Goal: Check status: Check status

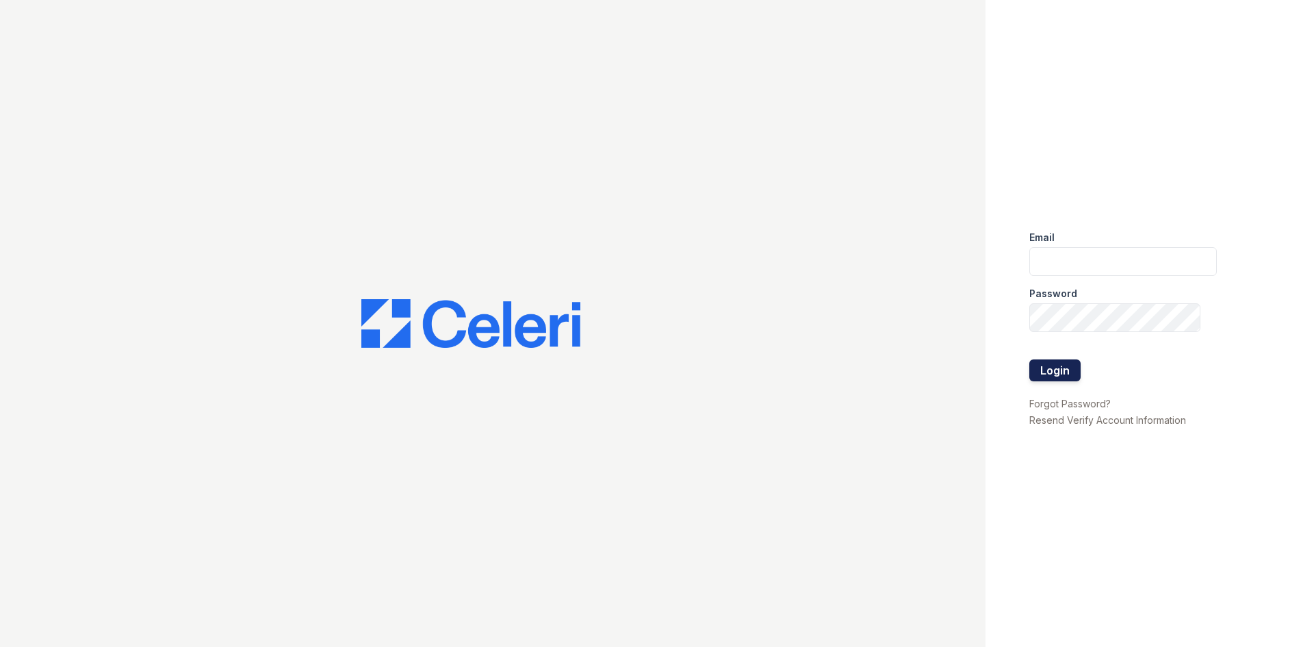
type input "[EMAIL_ADDRESS][DOMAIN_NAME]"
click at [1056, 374] on button "Login" at bounding box center [1055, 370] width 51 height 22
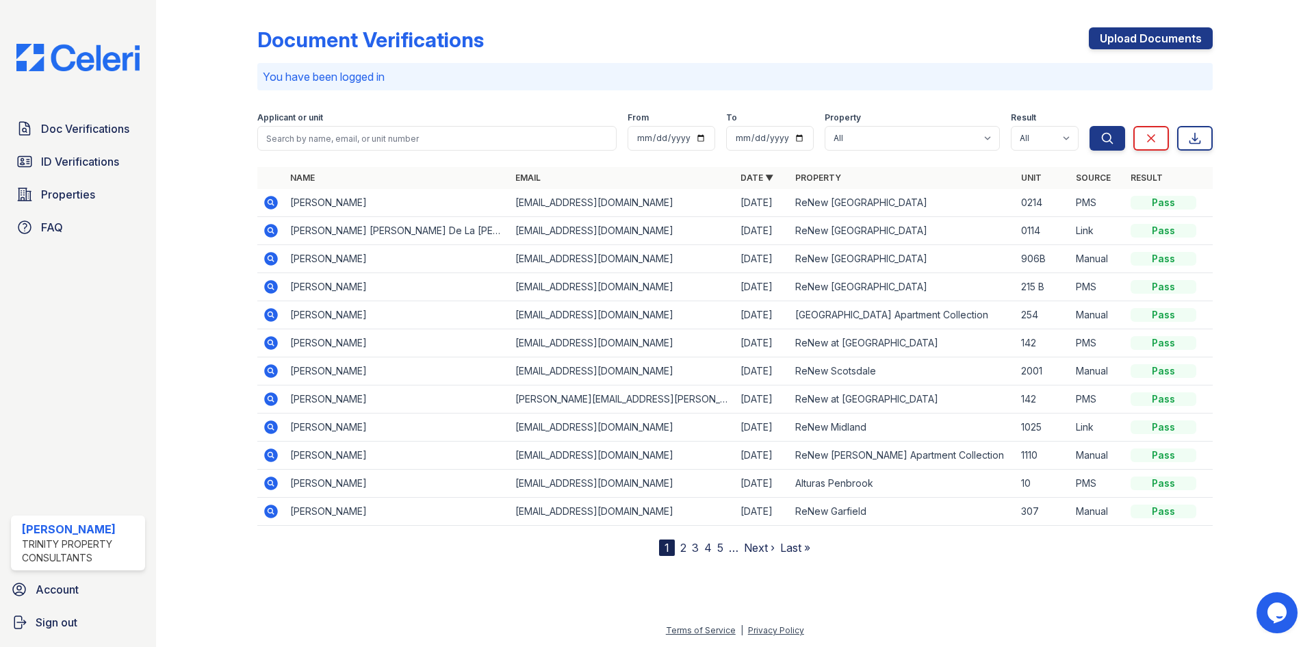
click at [264, 225] on icon at bounding box center [271, 230] width 16 height 16
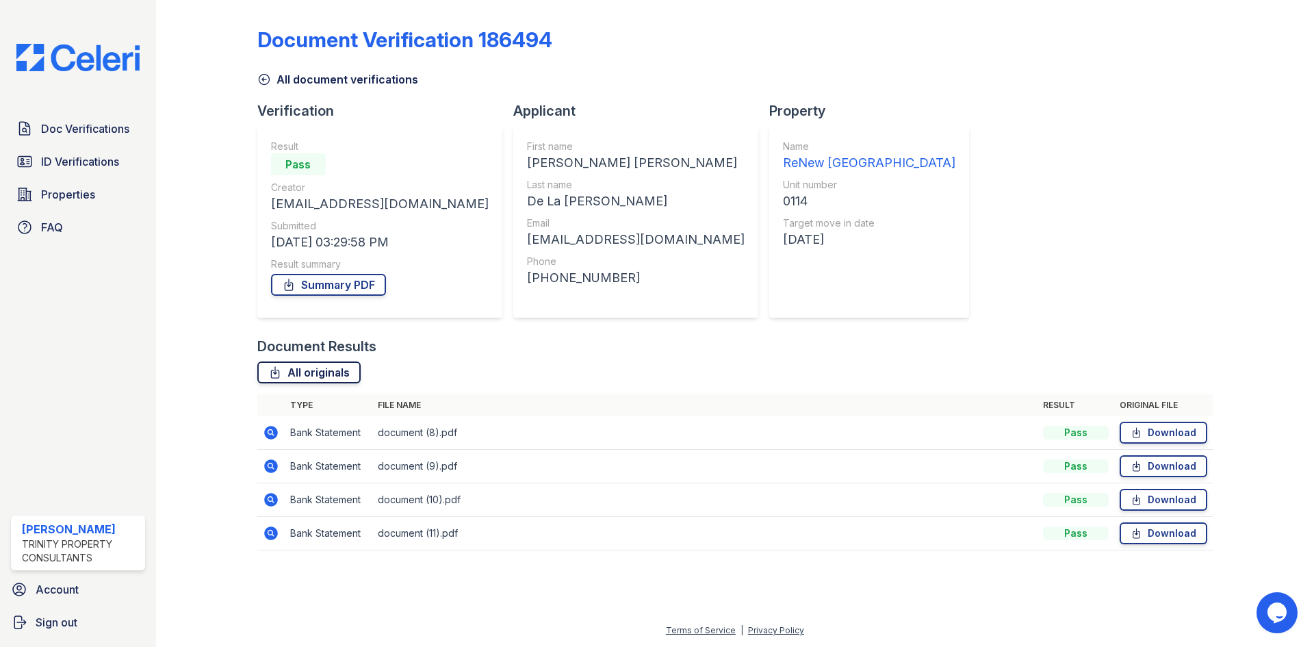
click at [347, 371] on link "All originals" at bounding box center [308, 372] width 103 height 22
click at [276, 433] on icon at bounding box center [271, 433] width 14 height 14
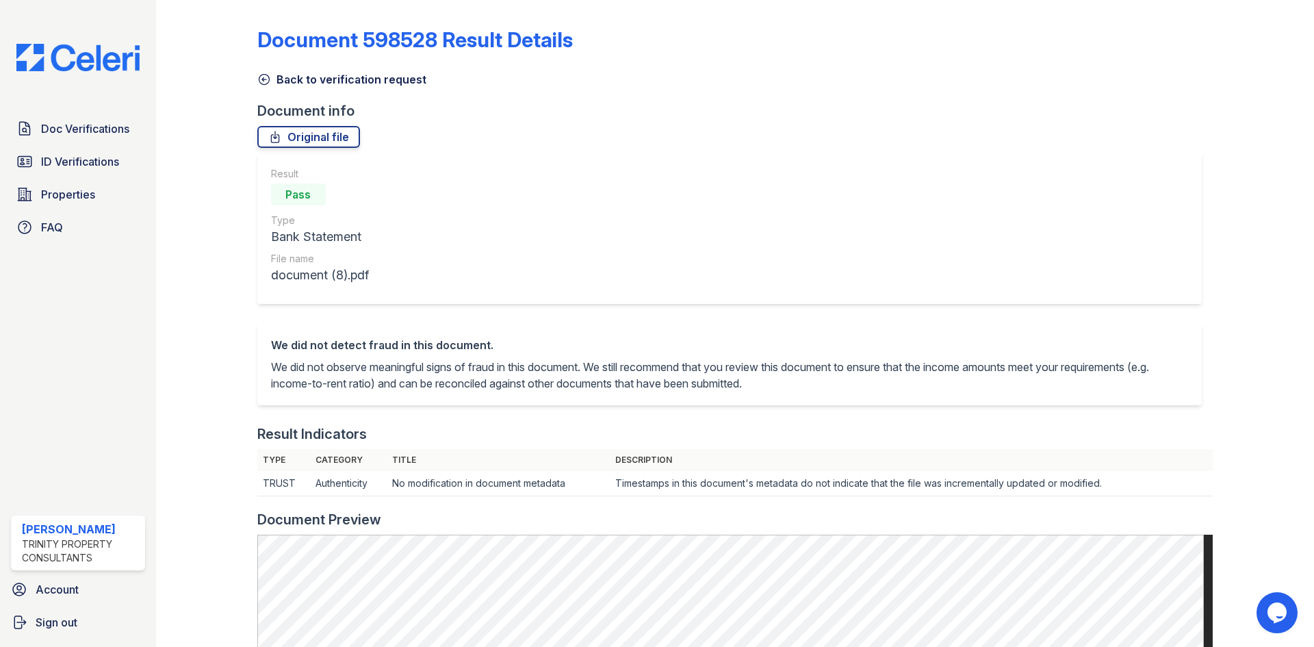
click at [266, 81] on icon at bounding box center [264, 80] width 14 height 14
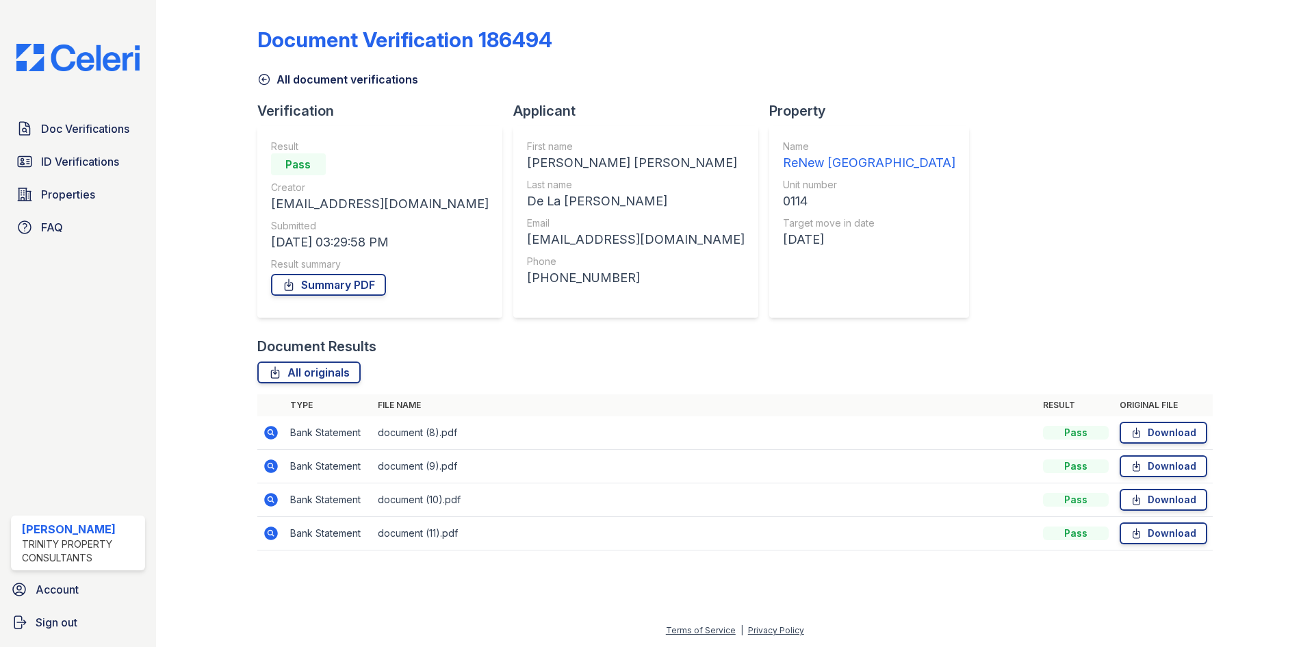
click at [272, 496] on icon at bounding box center [271, 500] width 14 height 14
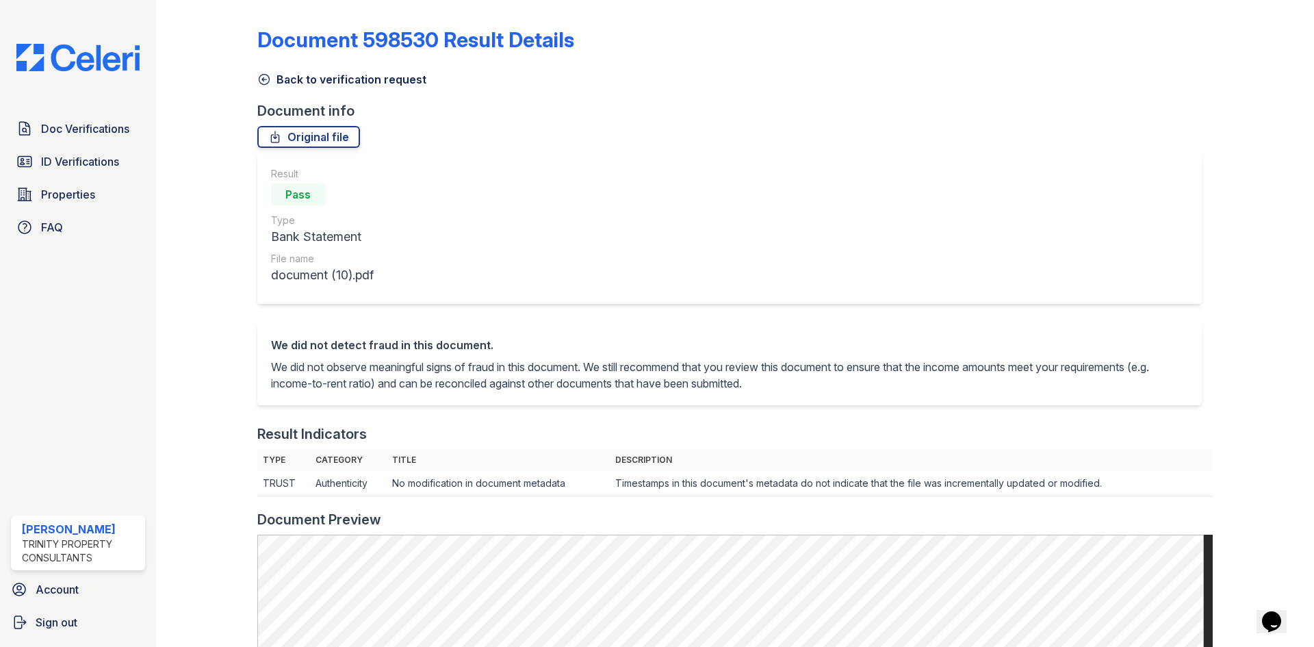
click at [261, 75] on icon at bounding box center [264, 80] width 14 height 14
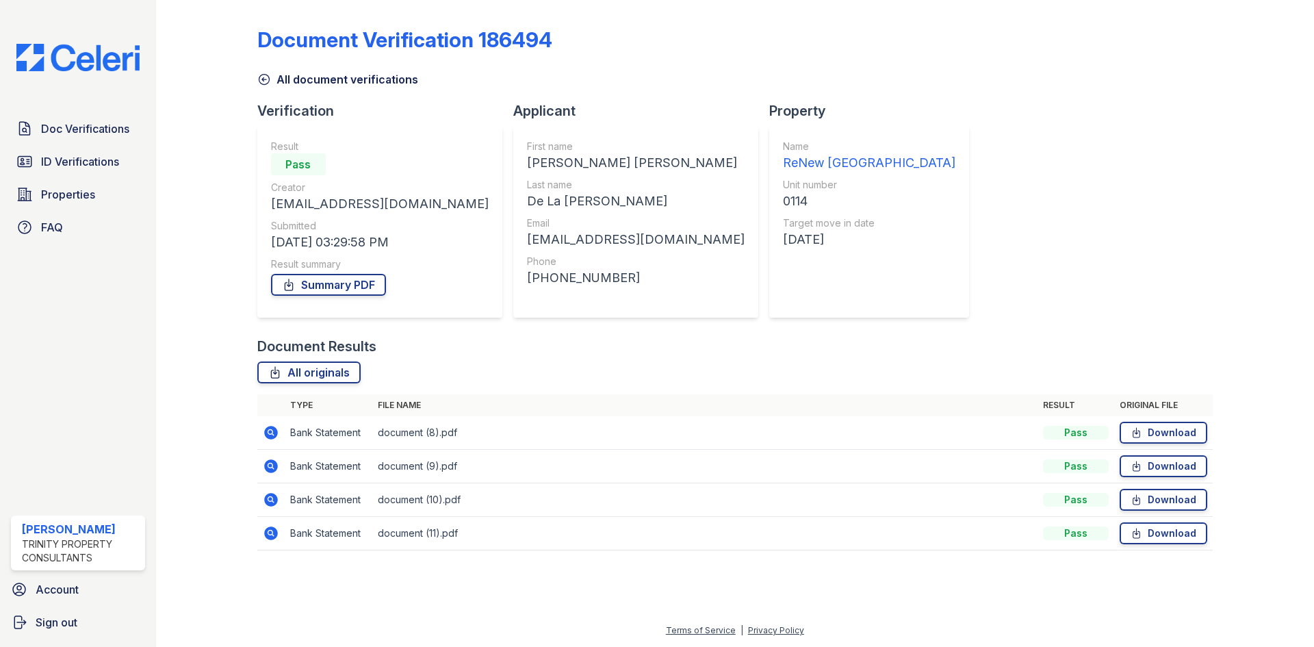
click at [272, 437] on icon at bounding box center [271, 433] width 14 height 14
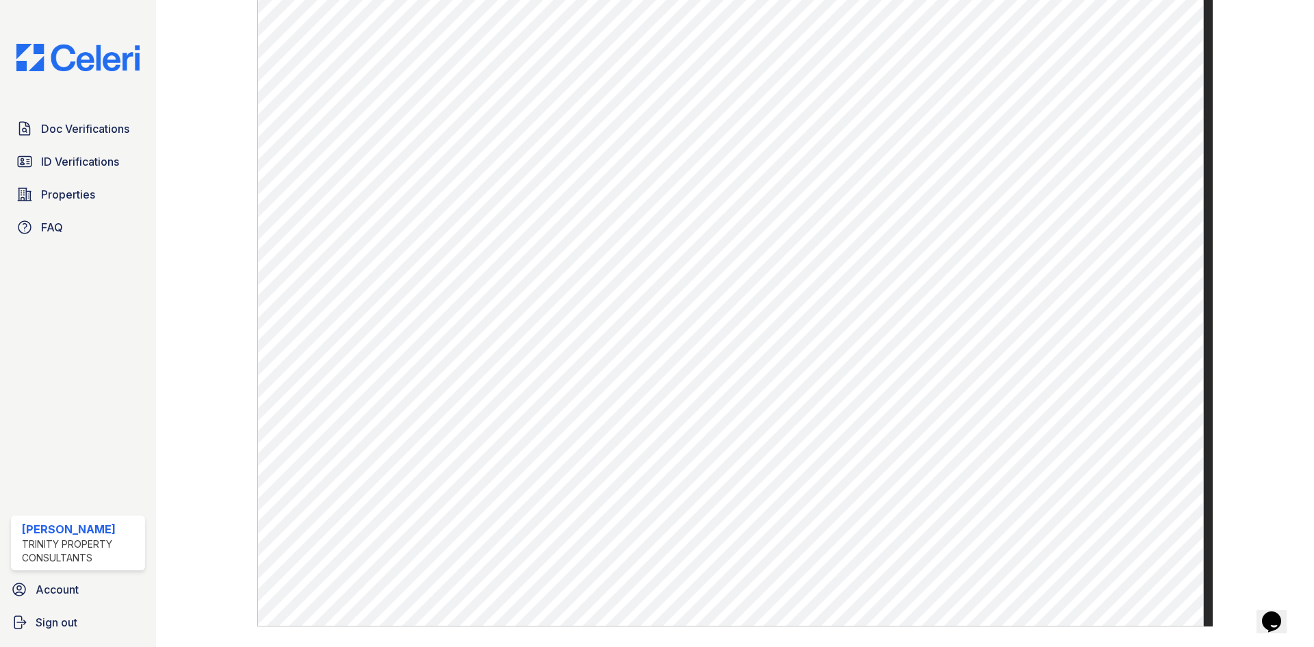
scroll to position [581, 0]
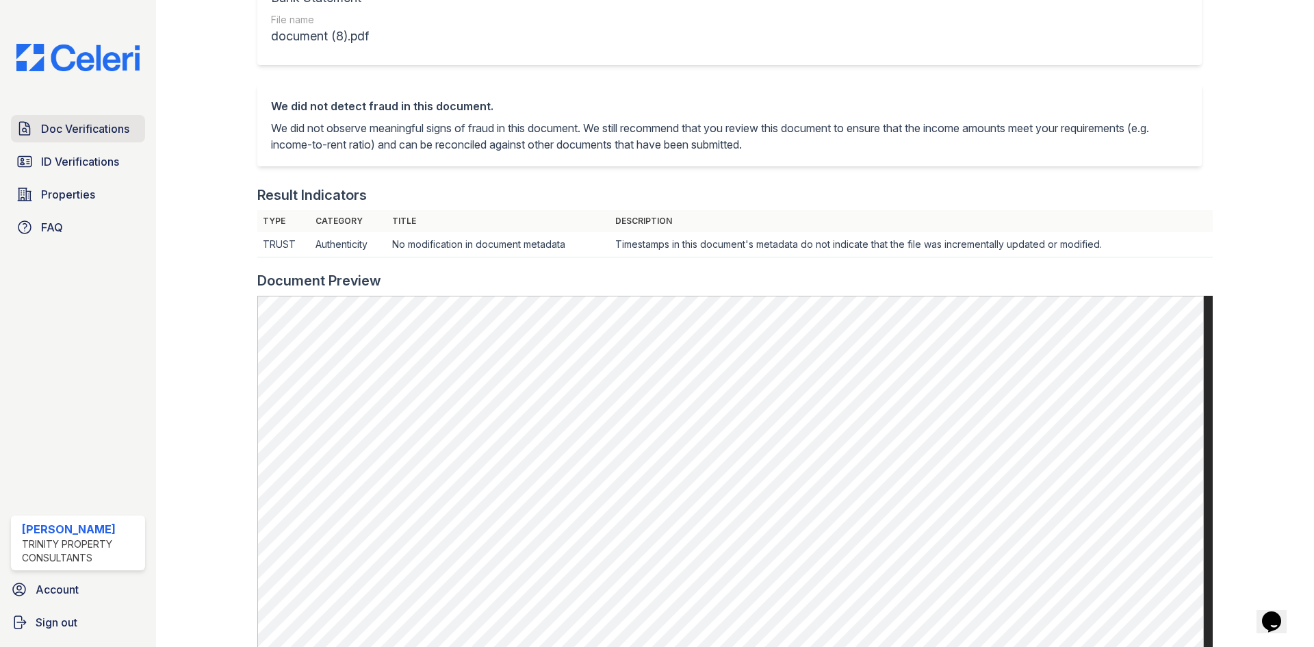
click at [132, 140] on link "Doc Verifications" at bounding box center [78, 128] width 134 height 27
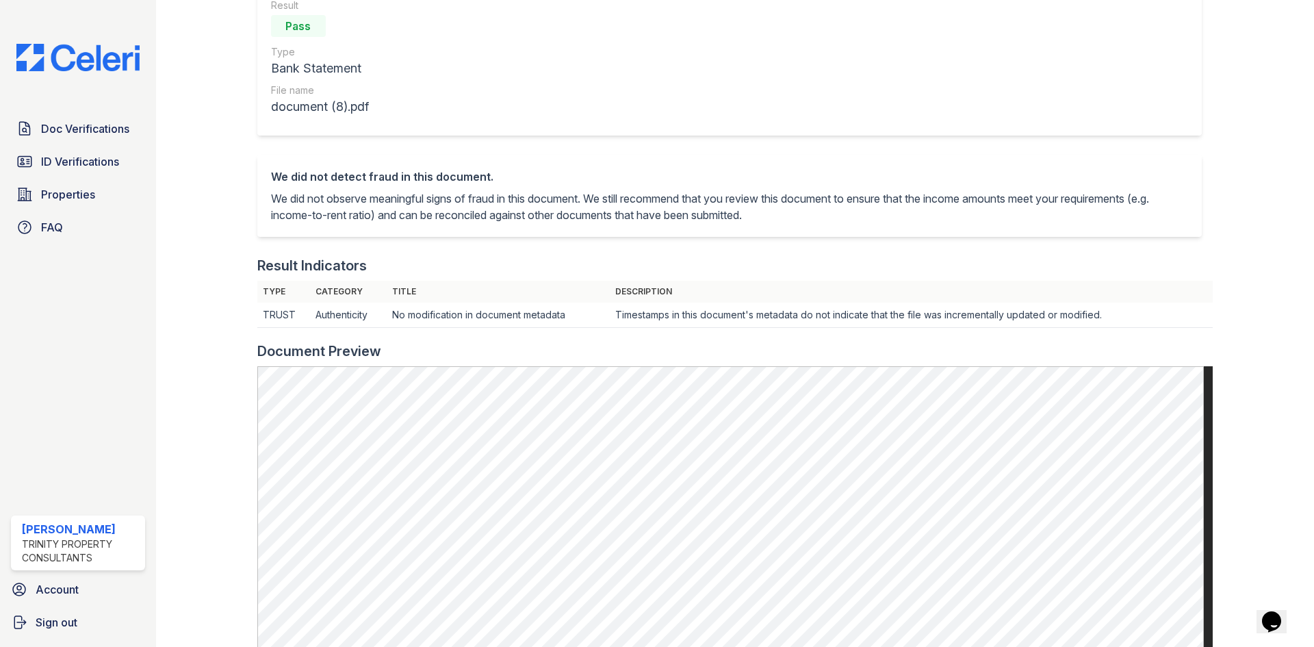
scroll to position [102, 0]
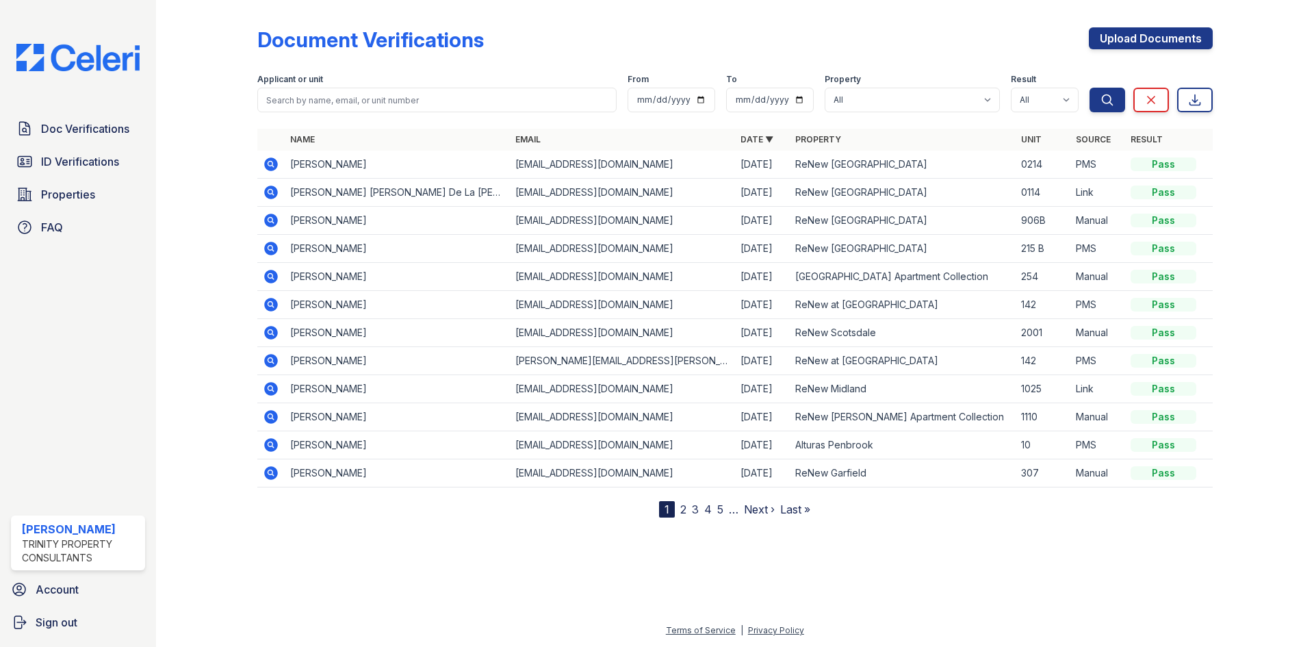
click at [273, 218] on icon at bounding box center [271, 221] width 14 height 14
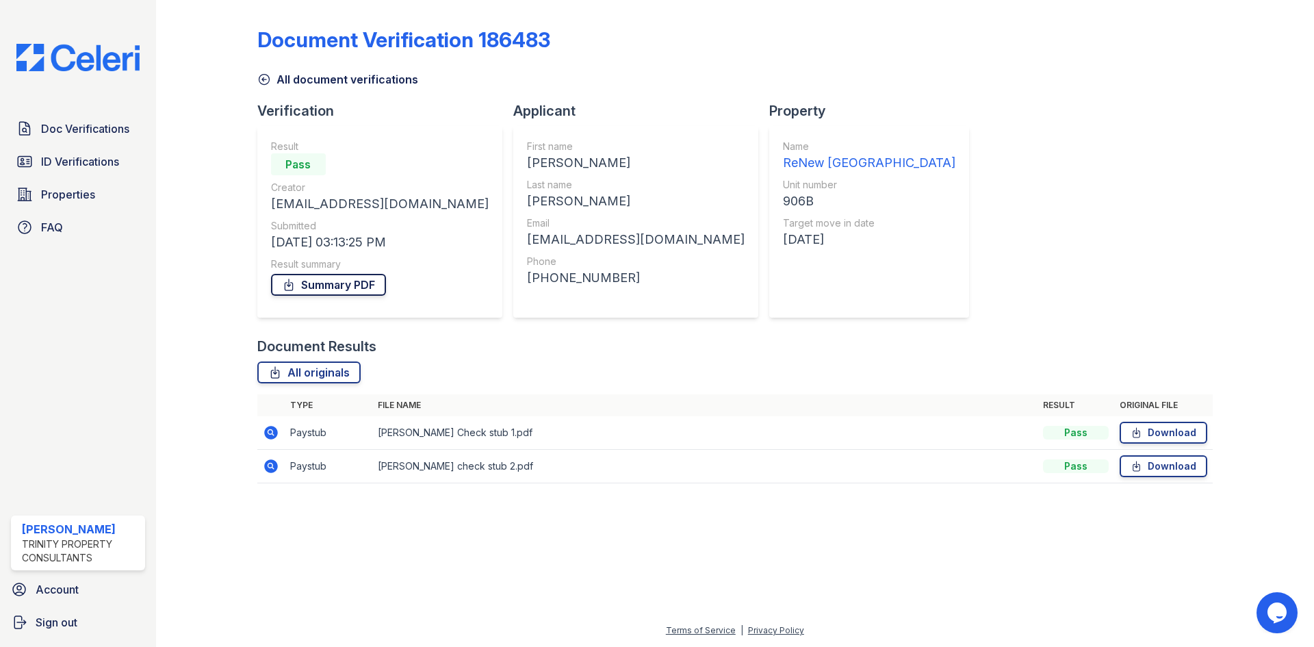
drag, startPoint x: 361, startPoint y: 285, endPoint x: 374, endPoint y: 285, distance: 12.3
click at [361, 285] on link "Summary PDF" at bounding box center [328, 285] width 115 height 22
click at [266, 75] on icon at bounding box center [264, 80] width 10 height 10
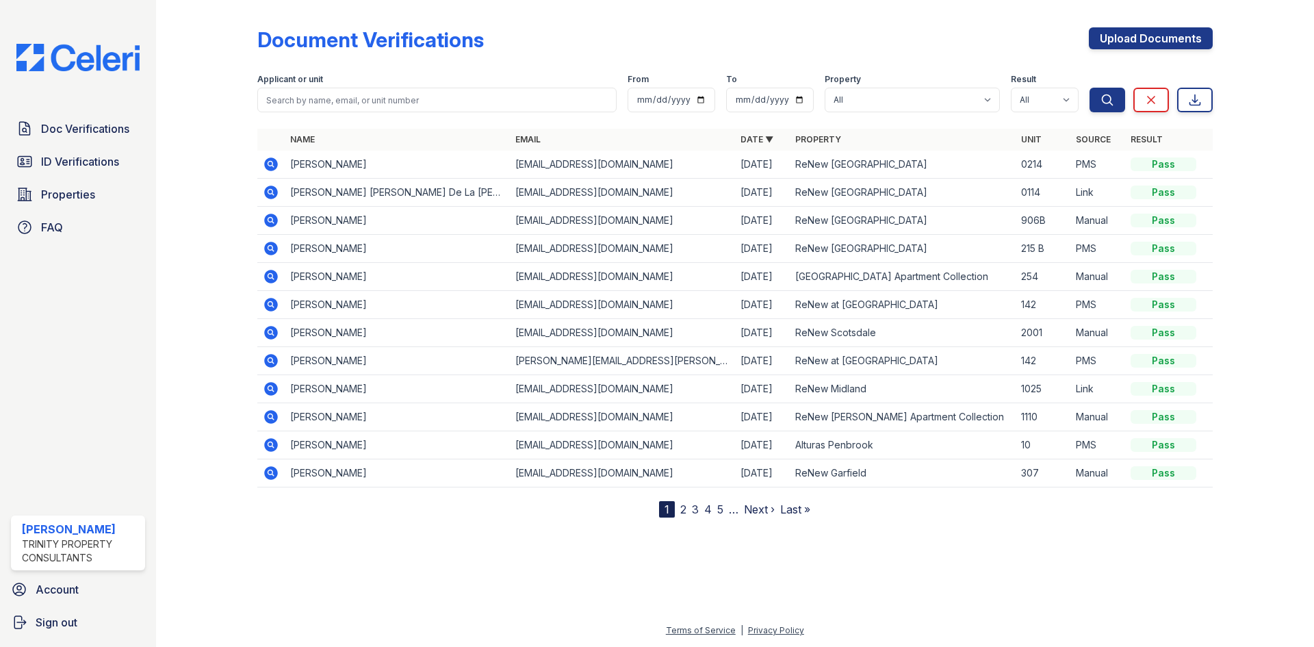
click at [274, 331] on icon at bounding box center [271, 333] width 14 height 14
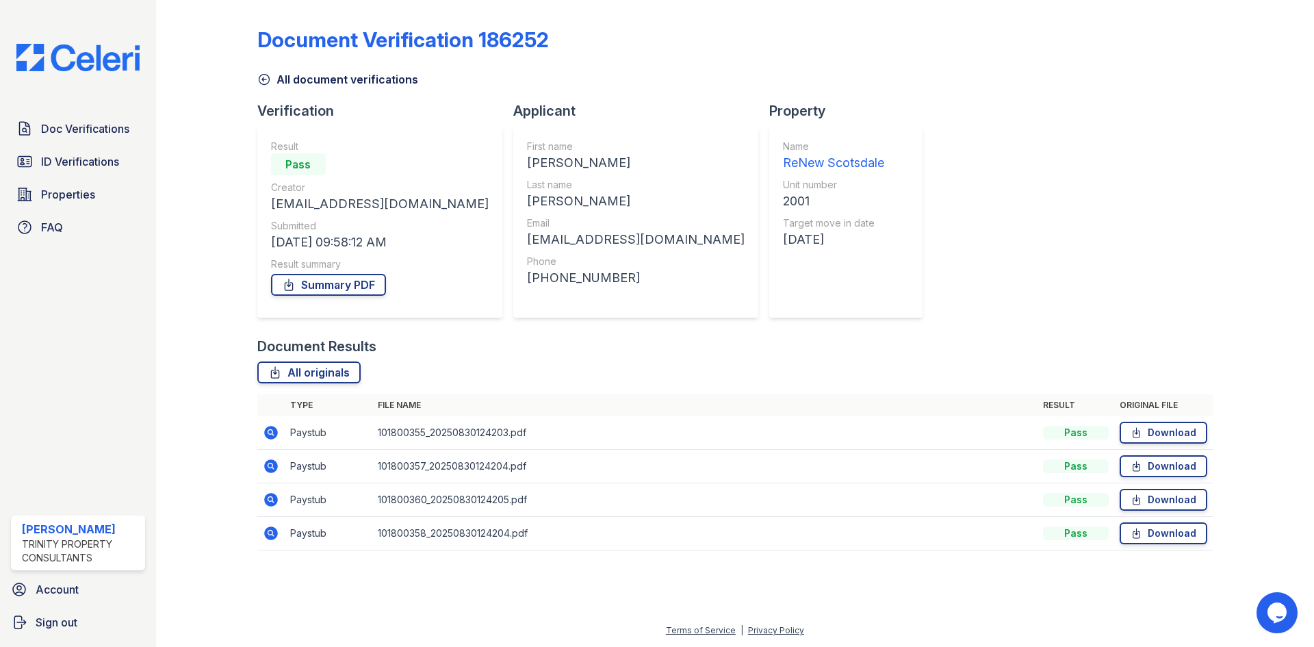
click at [272, 428] on icon at bounding box center [271, 433] width 14 height 14
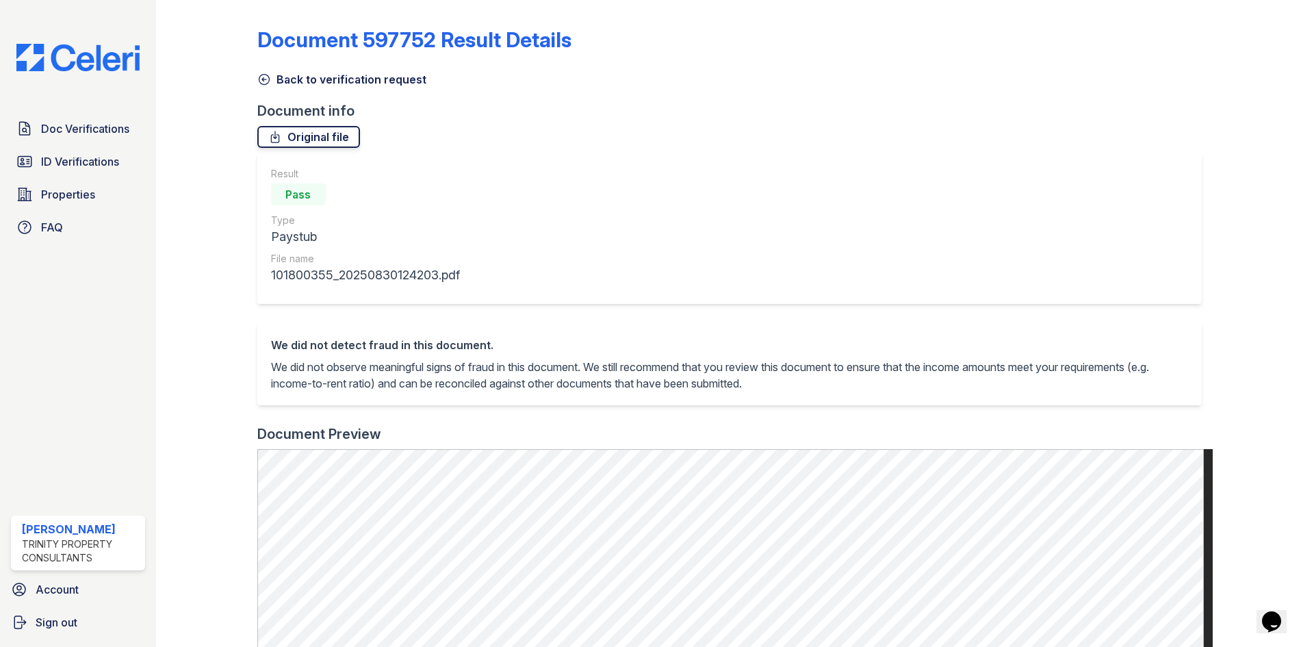
drag, startPoint x: 265, startPoint y: 75, endPoint x: 283, endPoint y: 126, distance: 53.7
click at [264, 75] on icon at bounding box center [264, 80] width 14 height 14
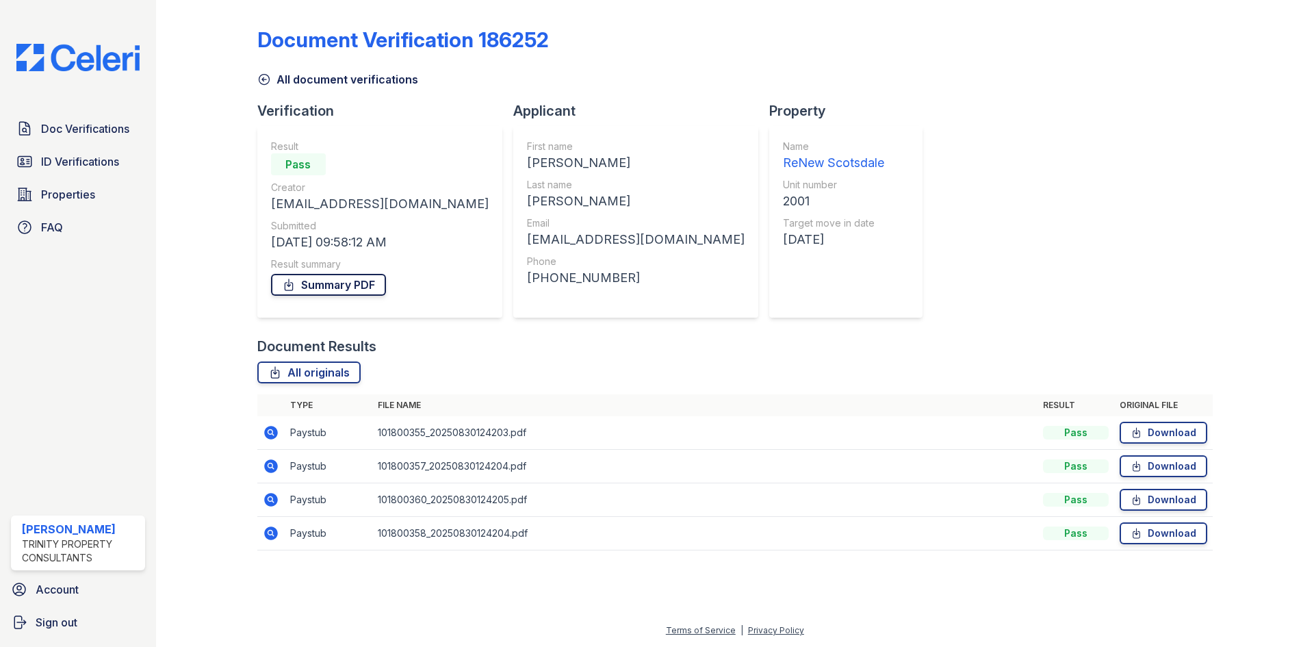
click at [336, 288] on link "Summary PDF" at bounding box center [328, 285] width 115 height 22
drag, startPoint x: 256, startPoint y: 79, endPoint x: 263, endPoint y: 78, distance: 7.0
click at [263, 78] on div "Document Verification 186252 All document verifications Verification Result Pas…" at bounding box center [735, 293] width 1114 height 586
click at [271, 429] on icon at bounding box center [271, 433] width 14 height 14
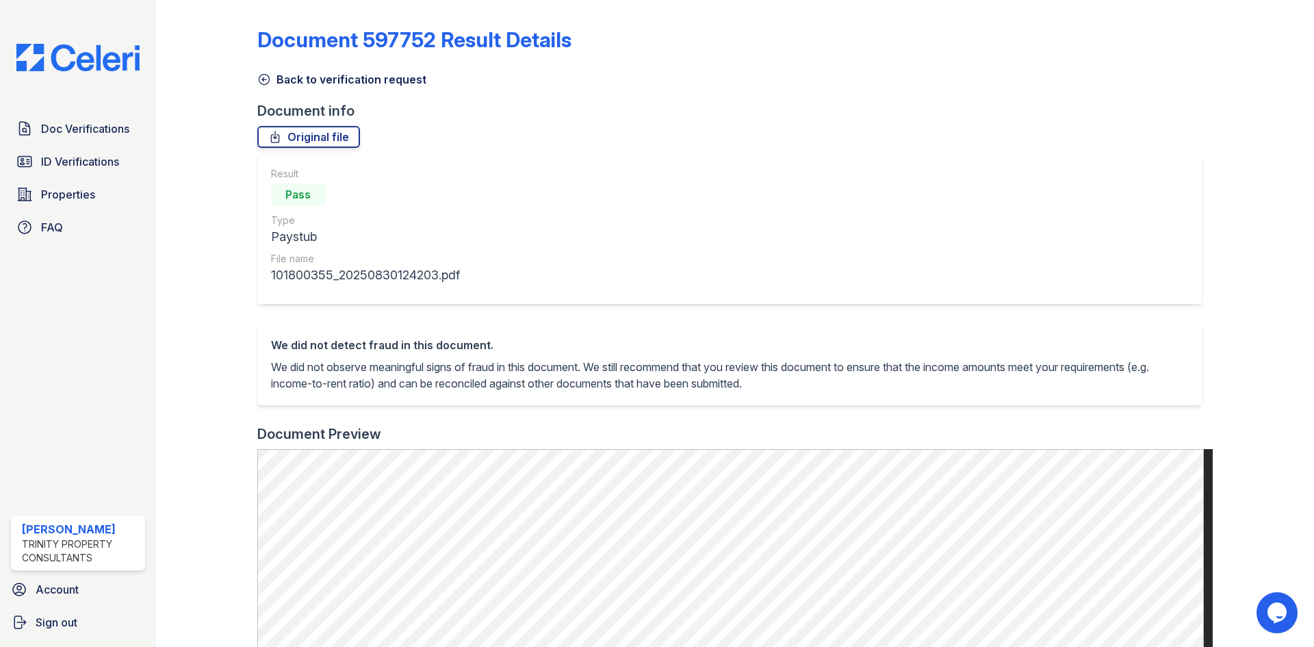
click at [264, 75] on icon at bounding box center [264, 80] width 10 height 10
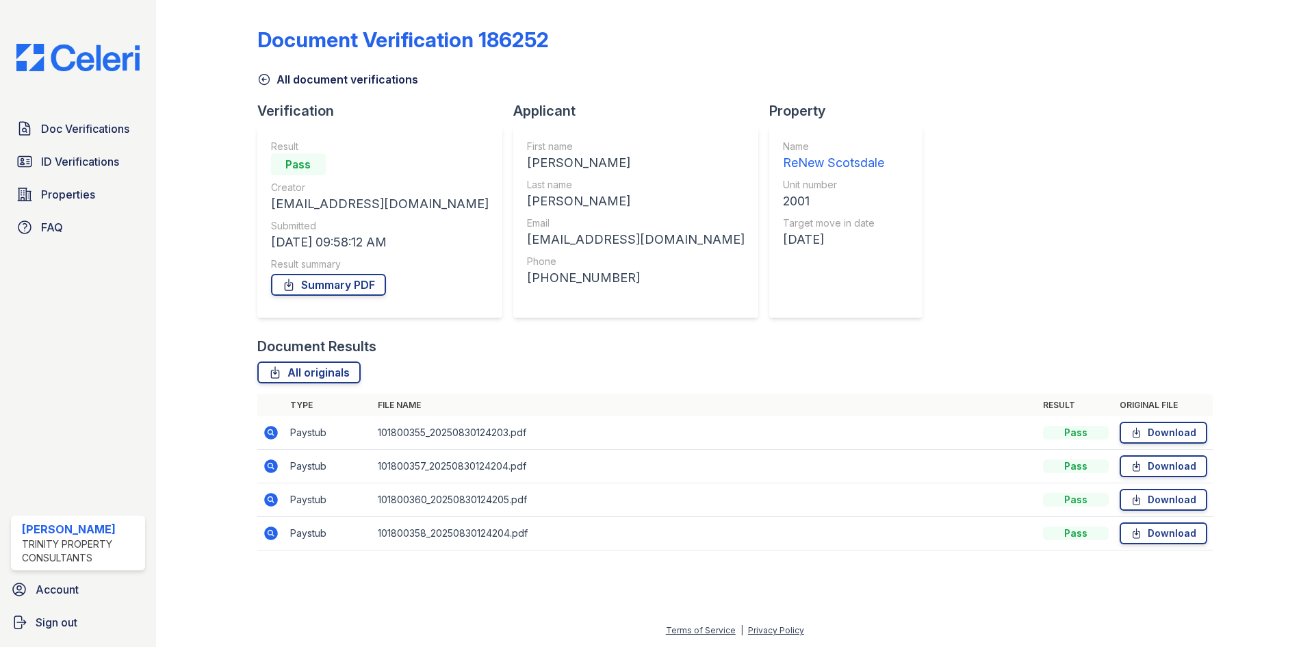
click at [270, 463] on icon at bounding box center [271, 466] width 16 height 16
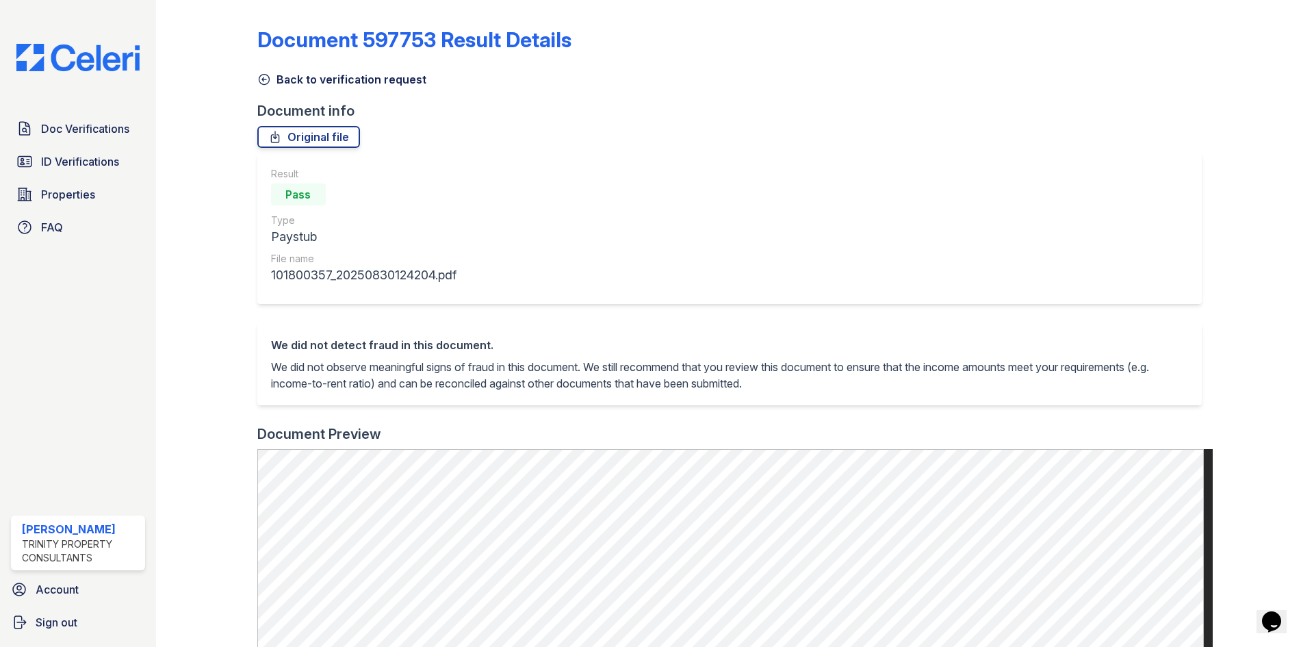
click at [264, 77] on icon at bounding box center [264, 80] width 14 height 14
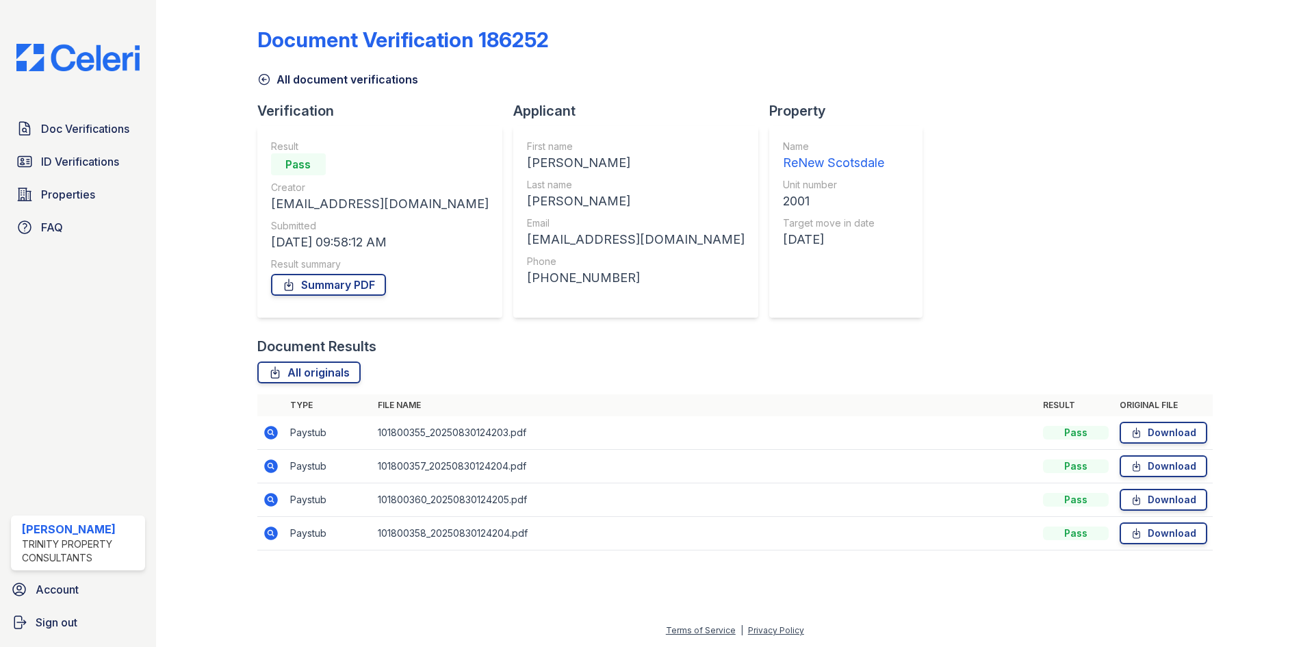
click at [271, 468] on icon at bounding box center [271, 466] width 14 height 14
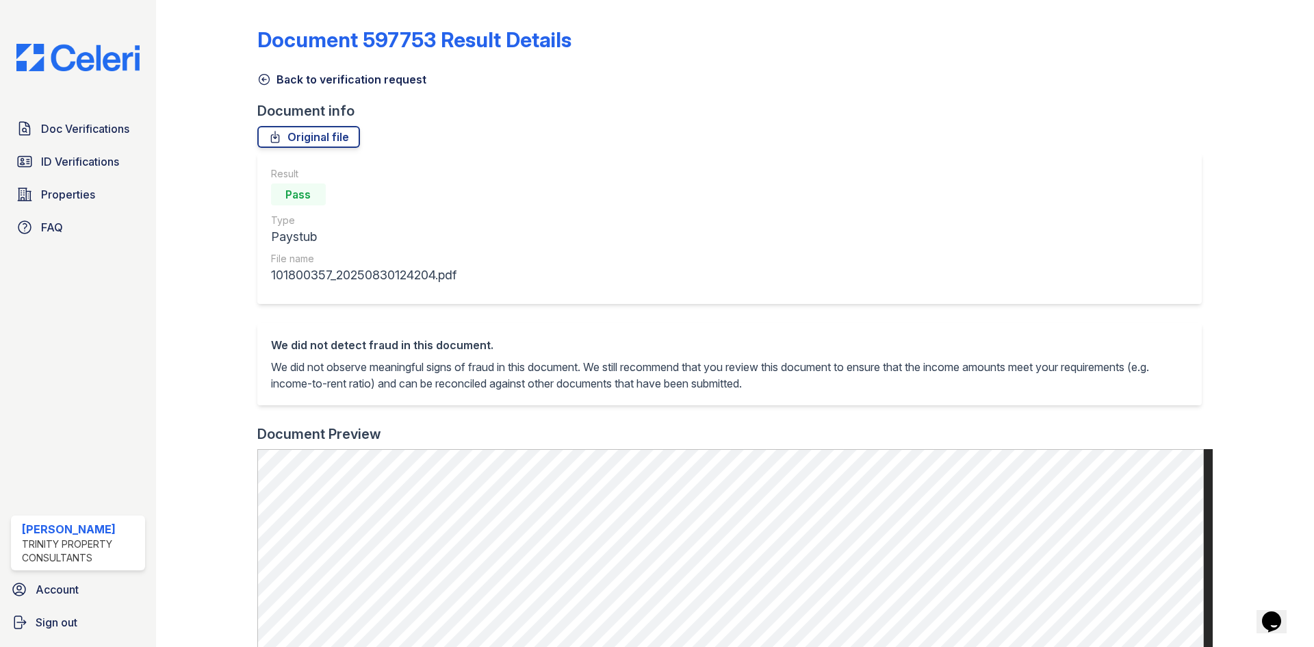
click at [259, 74] on icon at bounding box center [264, 80] width 14 height 14
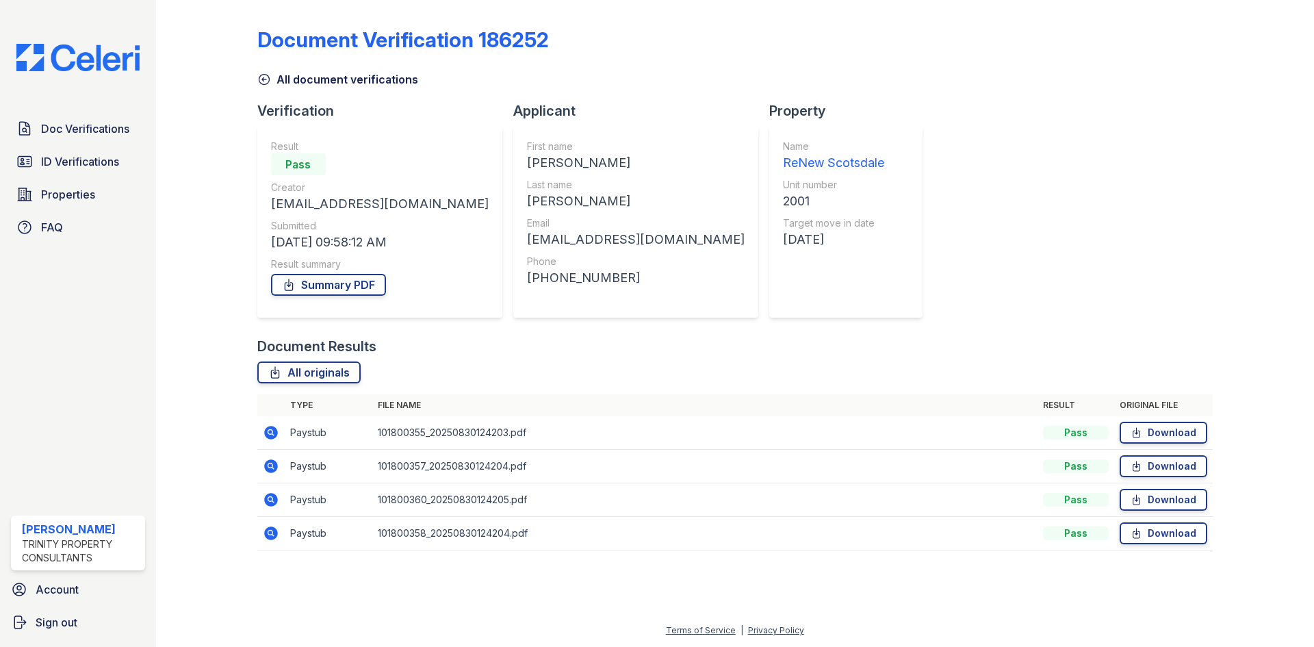
click at [272, 496] on icon at bounding box center [271, 500] width 14 height 14
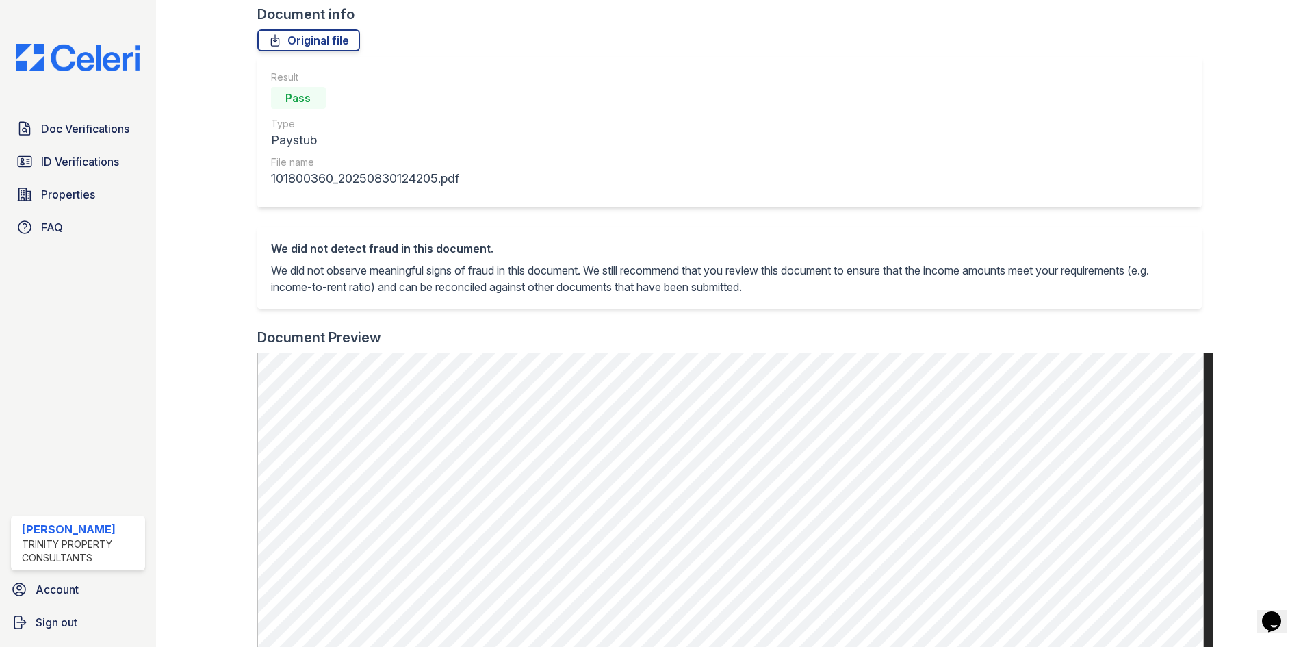
scroll to position [68, 0]
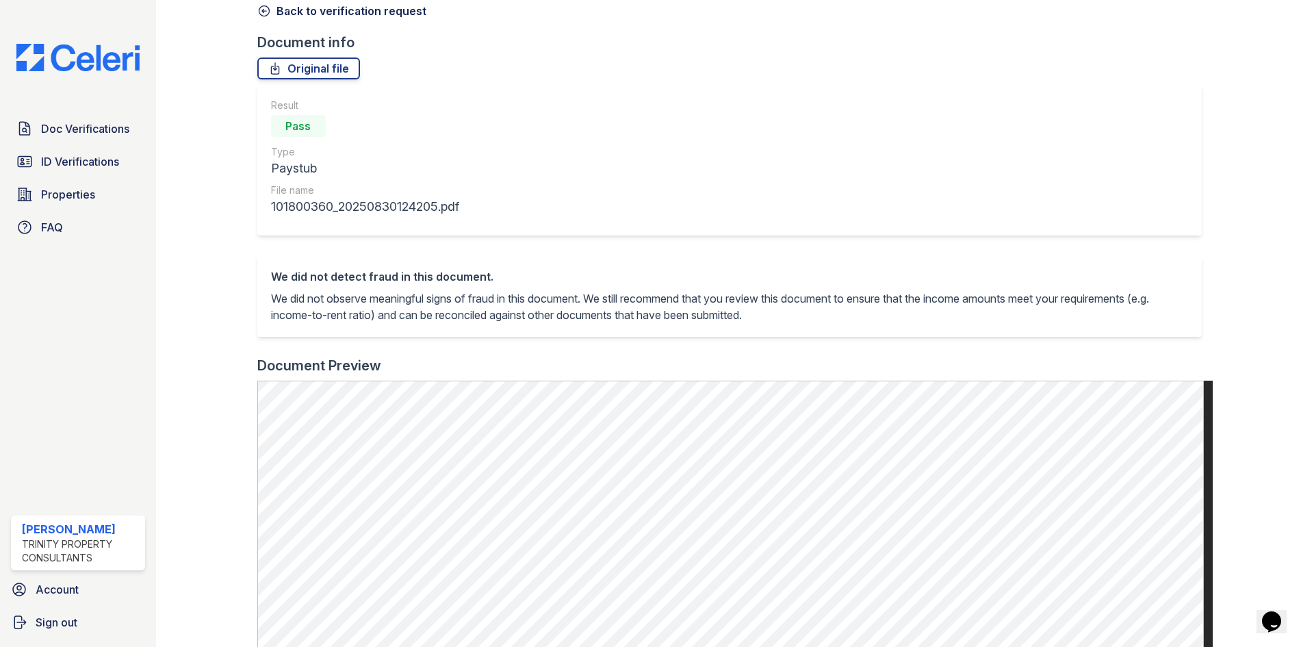
click at [265, 13] on icon at bounding box center [264, 11] width 14 height 14
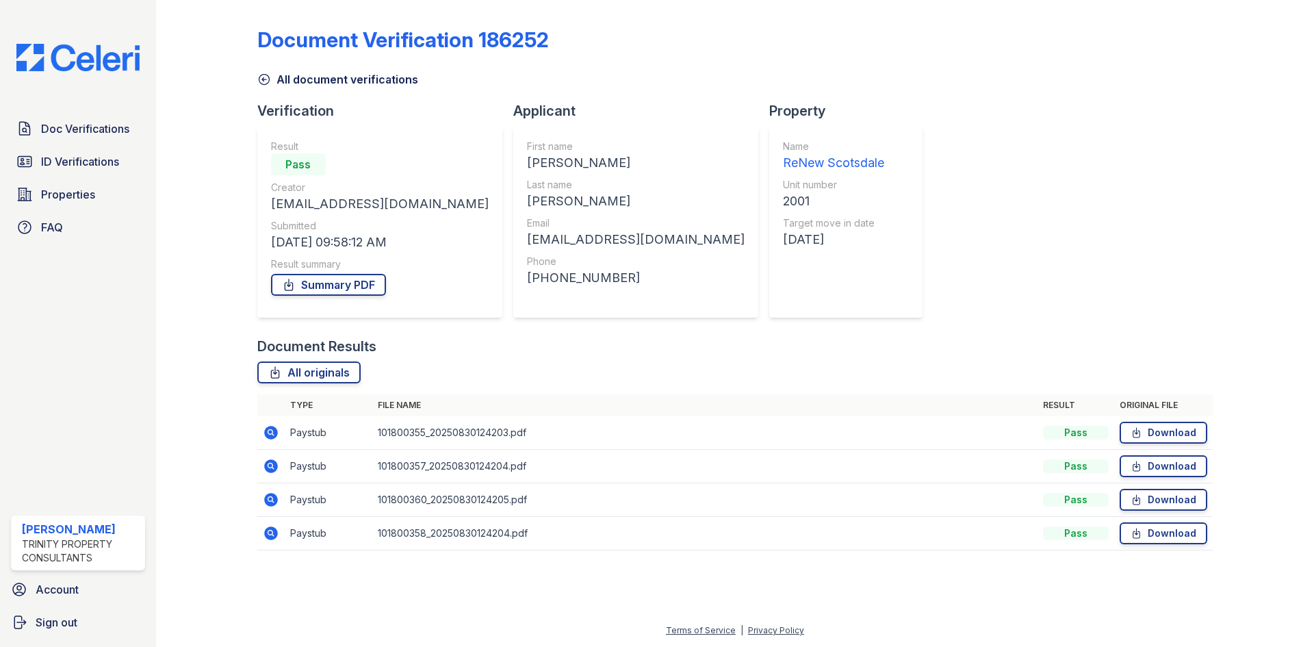
click at [275, 535] on icon at bounding box center [271, 533] width 14 height 14
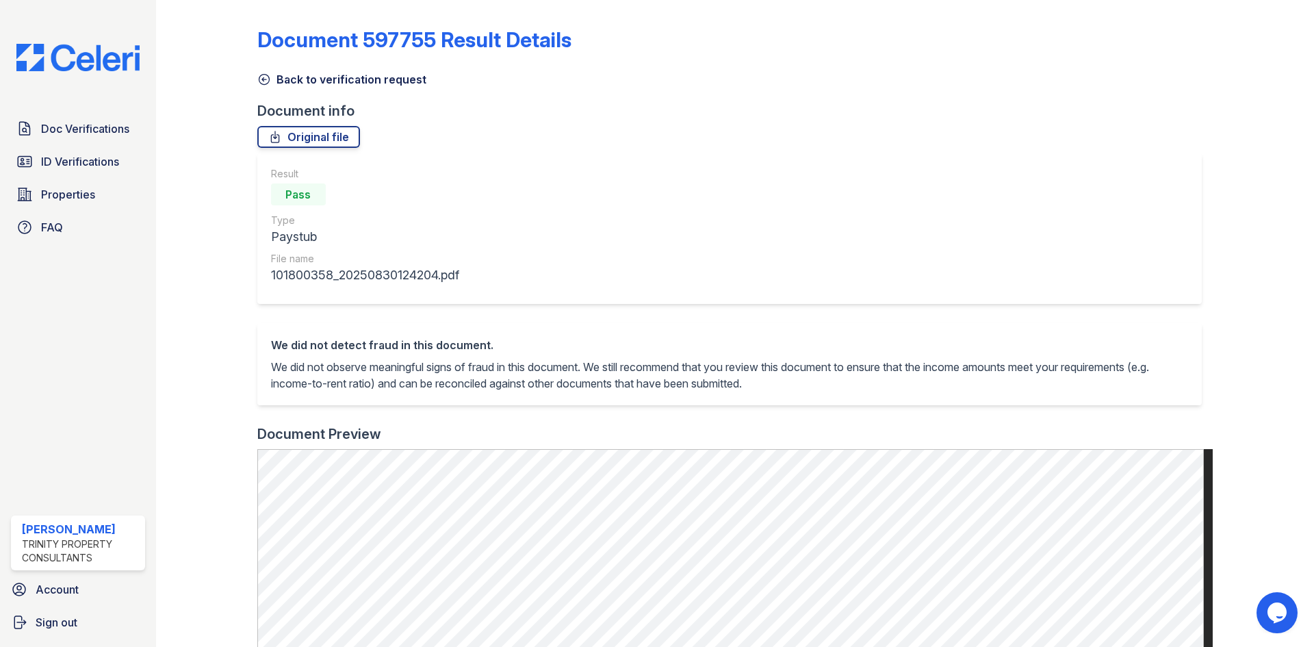
click at [264, 79] on icon at bounding box center [264, 80] width 14 height 14
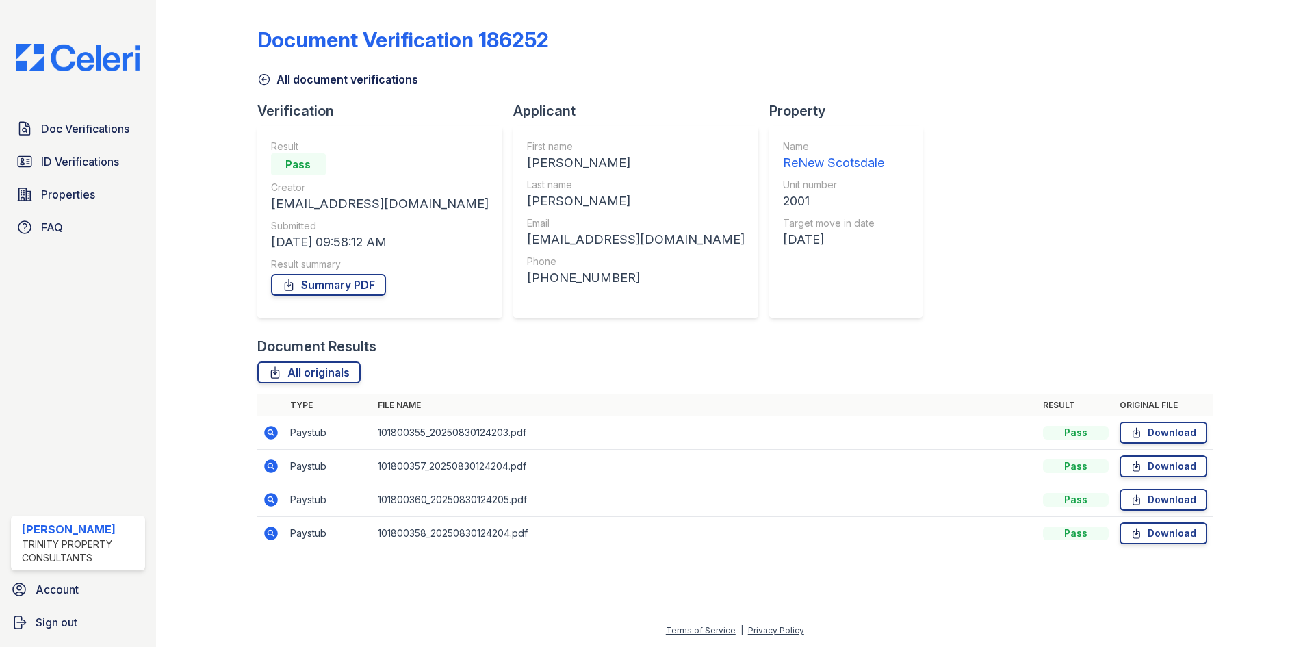
click at [272, 429] on icon at bounding box center [271, 433] width 14 height 14
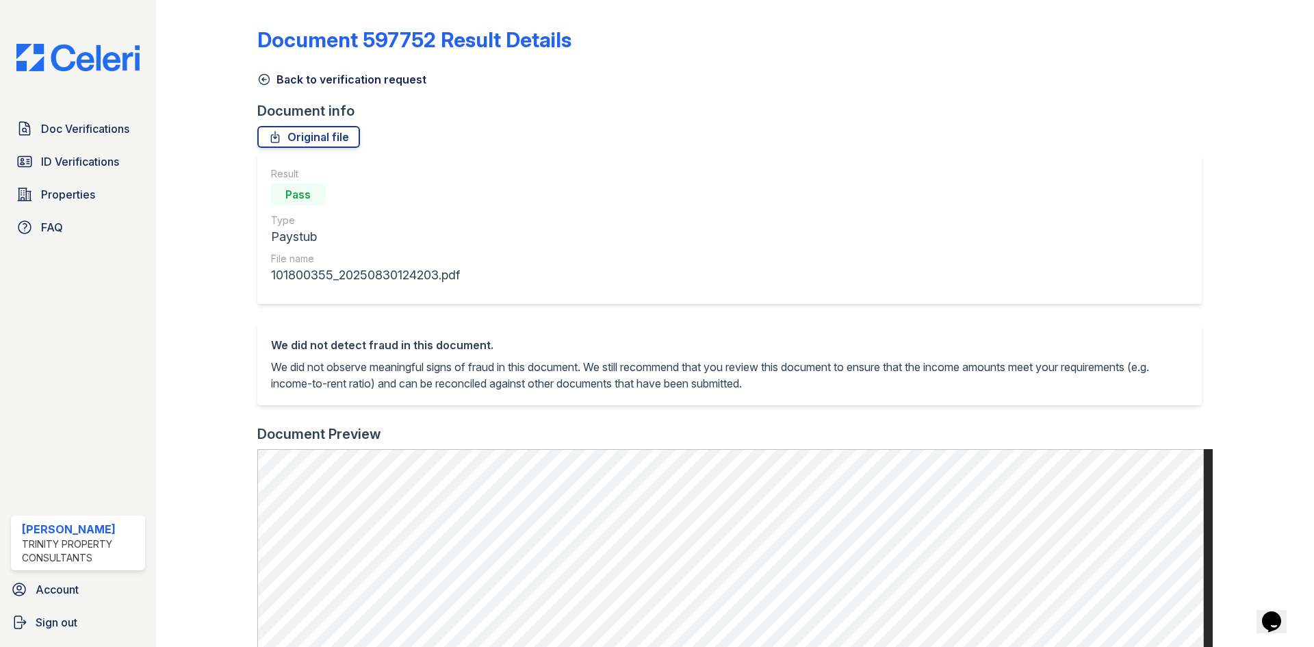
click at [257, 79] on icon at bounding box center [264, 80] width 14 height 14
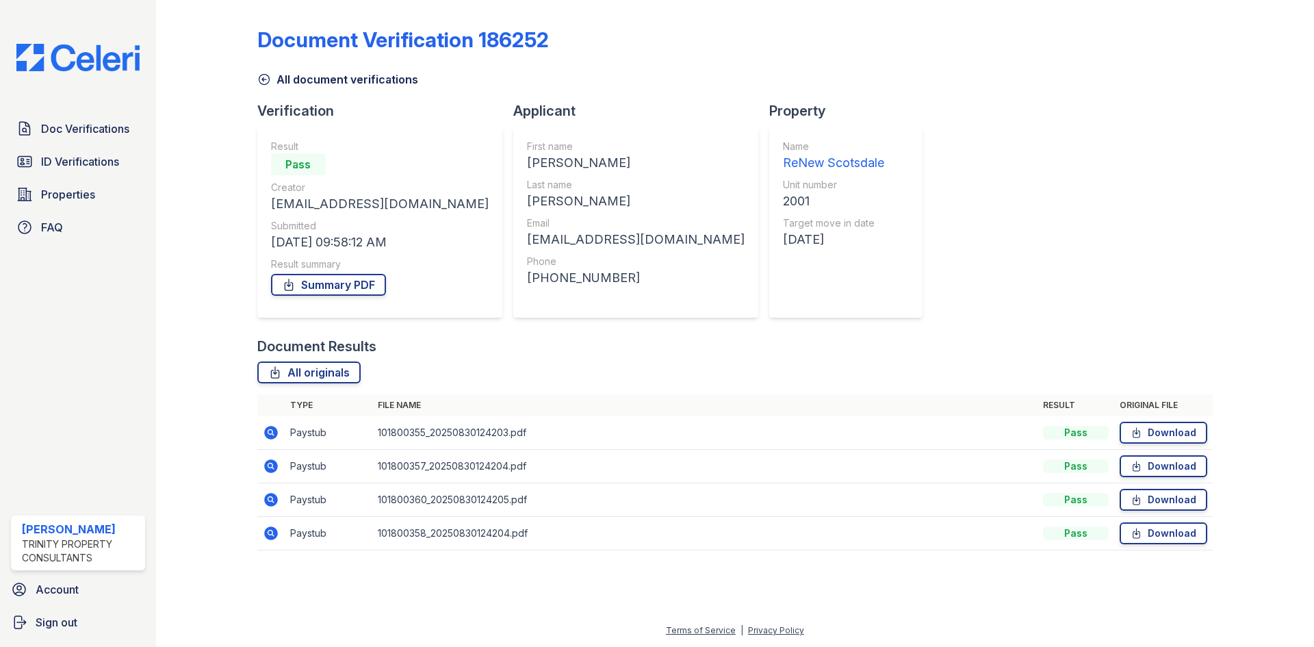
click at [270, 463] on icon at bounding box center [271, 466] width 16 height 16
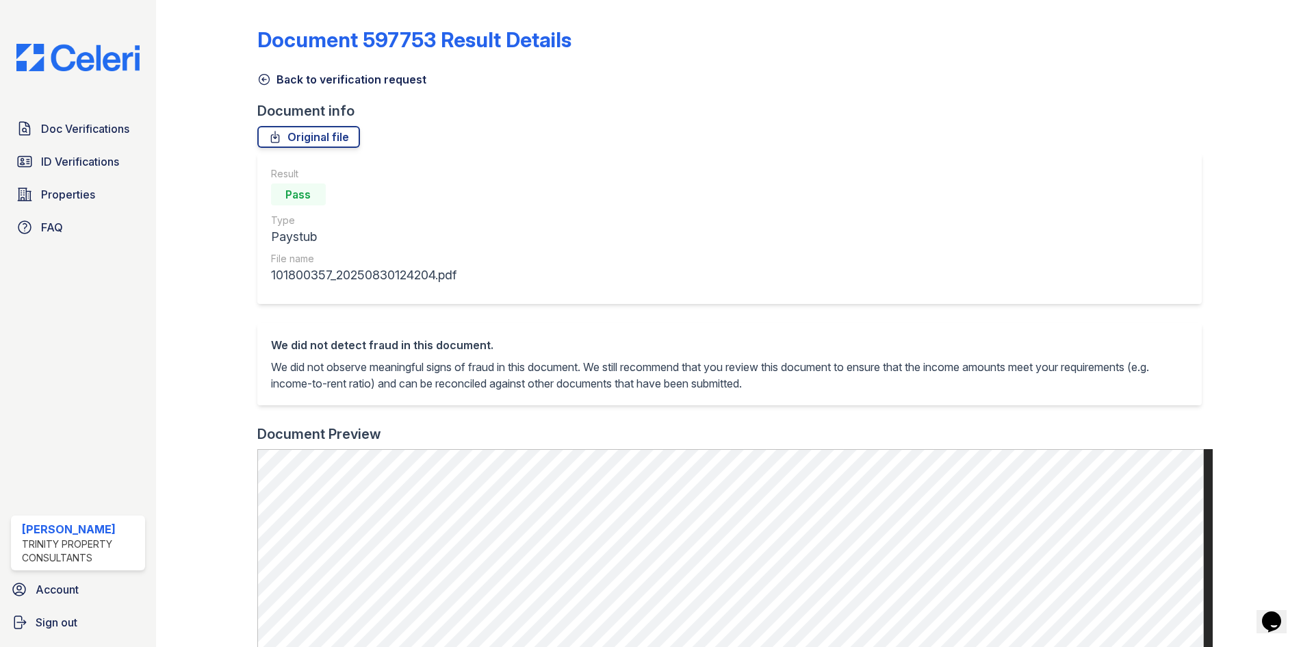
drag, startPoint x: 263, startPoint y: 77, endPoint x: 371, endPoint y: 232, distance: 188.8
click at [264, 78] on icon at bounding box center [264, 80] width 14 height 14
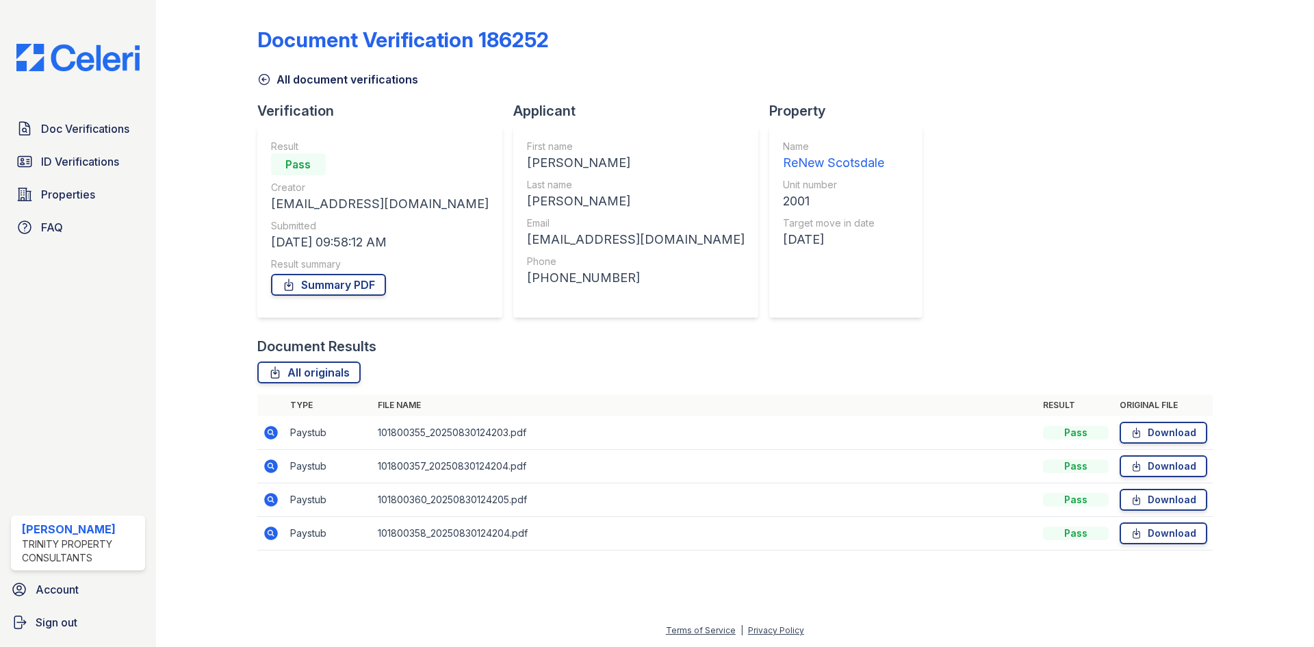
click at [270, 507] on icon at bounding box center [271, 500] width 16 height 16
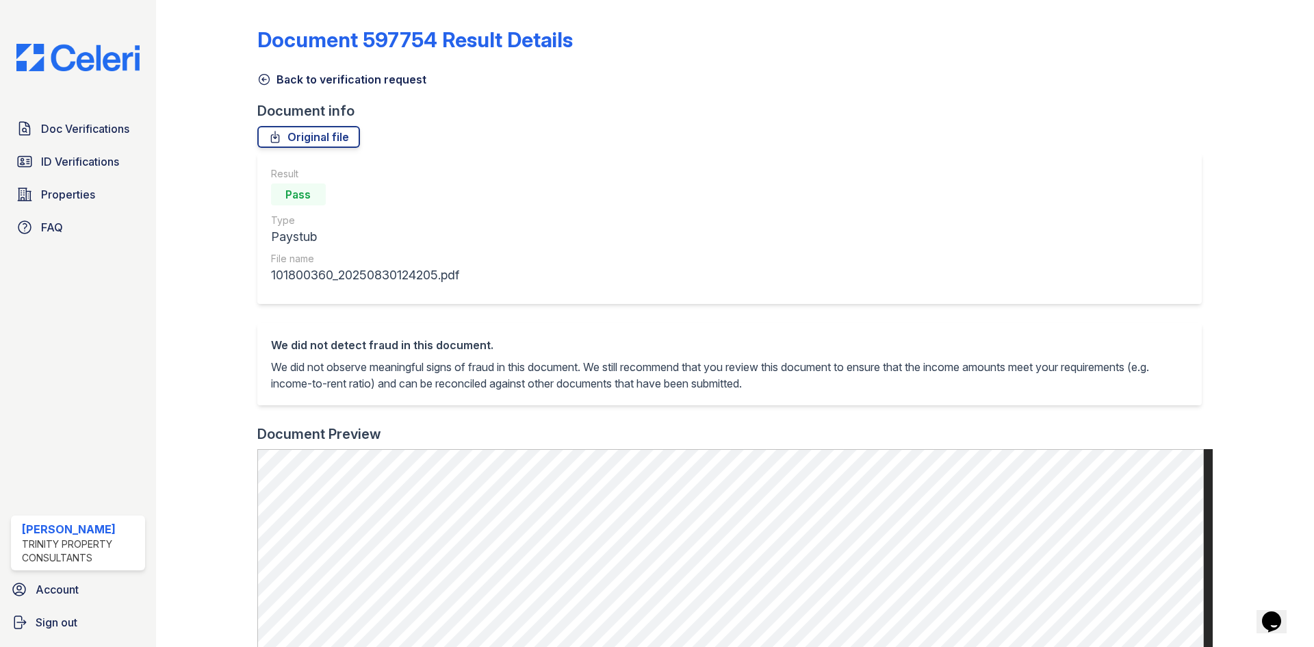
click at [257, 75] on icon at bounding box center [264, 80] width 14 height 14
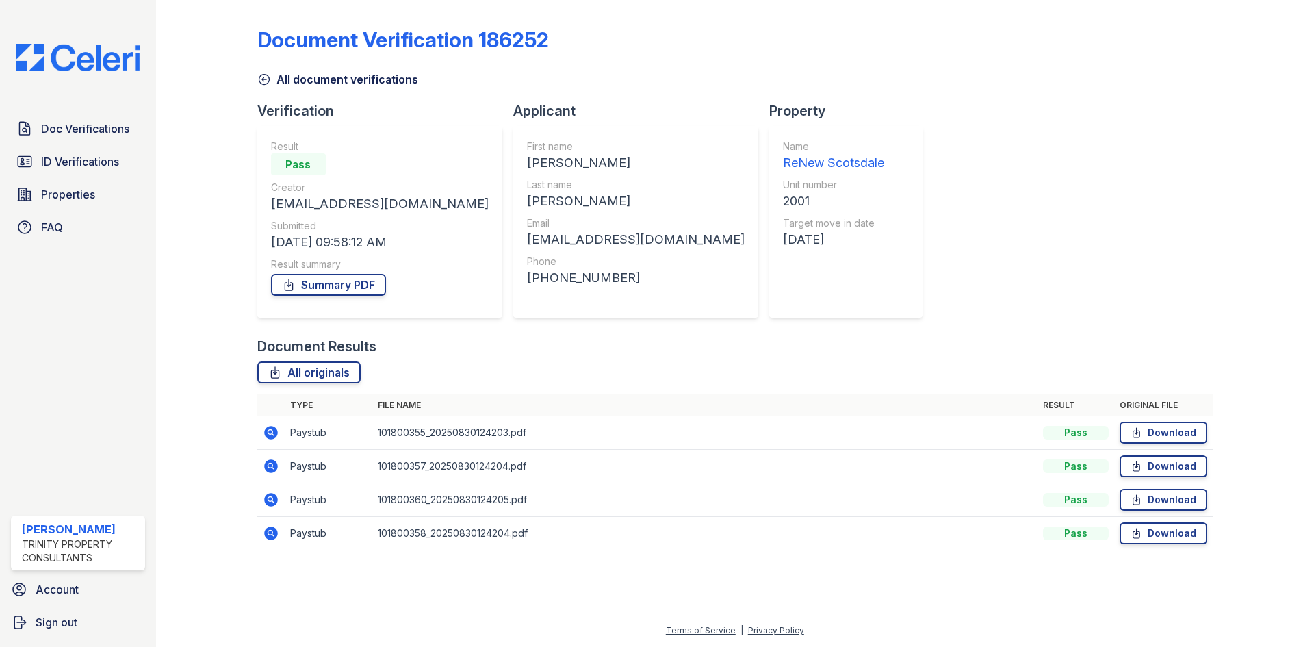
click at [270, 533] on icon at bounding box center [269, 532] width 3 height 3
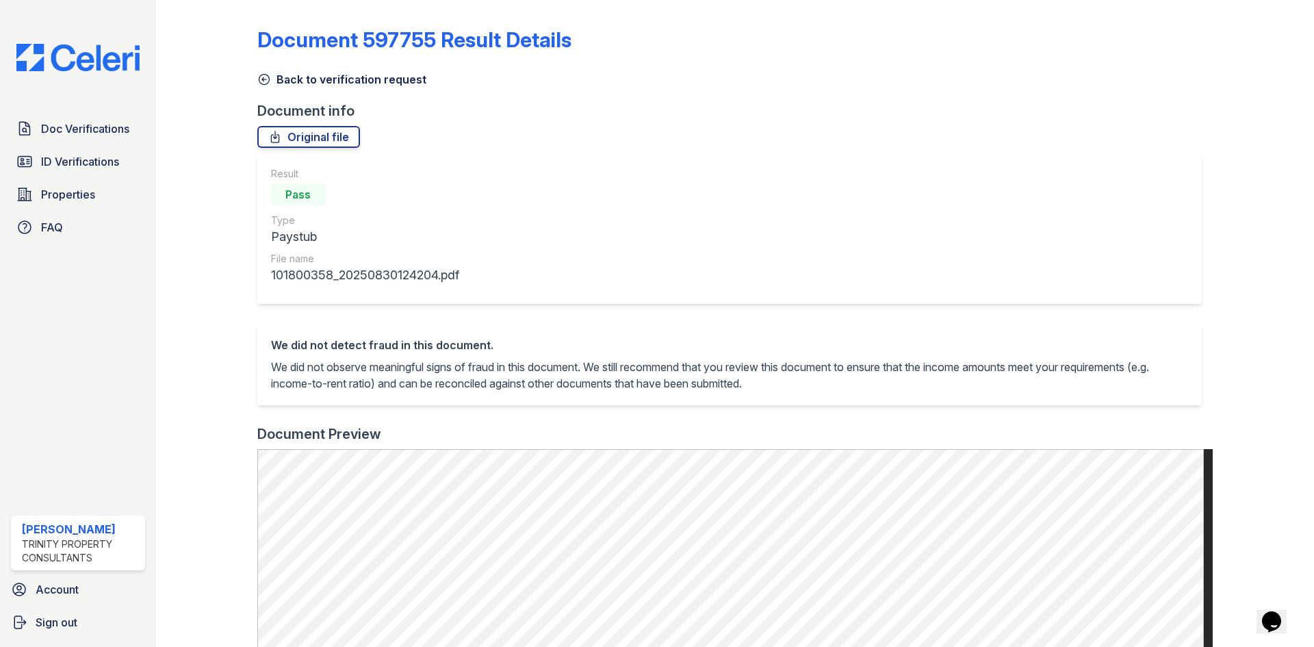
click at [263, 76] on icon at bounding box center [264, 80] width 14 height 14
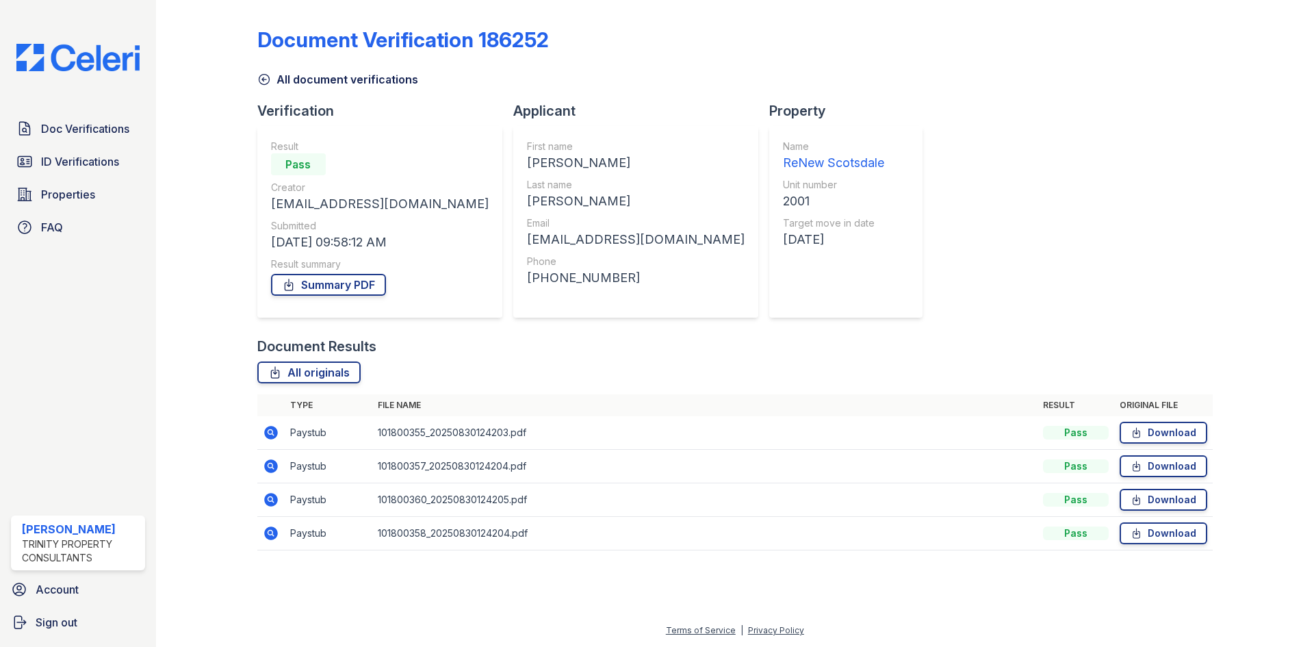
click at [264, 70] on div "All document verifications" at bounding box center [735, 75] width 956 height 25
click at [272, 466] on icon at bounding box center [269, 464] width 3 height 3
